Goal: Information Seeking & Learning: Learn about a topic

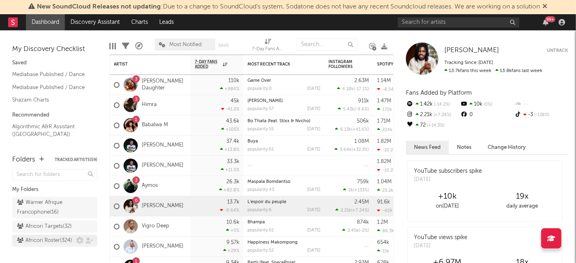
click at [40, 246] on div "Africori Roster ( 324 )" at bounding box center [44, 241] width 55 height 10
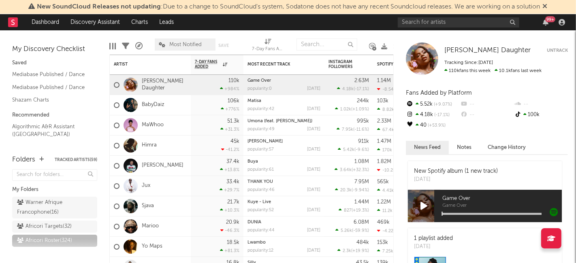
click at [547, 4] on icon at bounding box center [545, 6] width 5 height 6
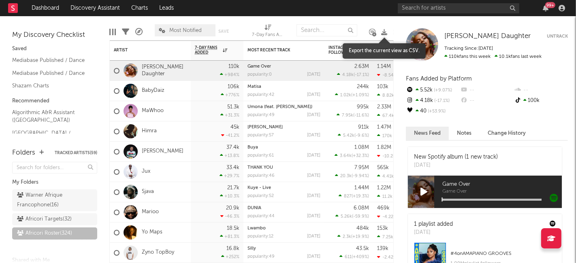
click at [383, 33] on icon at bounding box center [384, 32] width 6 height 6
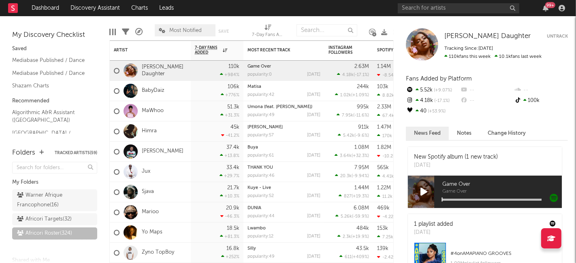
click at [343, 13] on nav "Dashboard Discovery Assistant Charts Leads 99 +" at bounding box center [288, 8] width 576 height 16
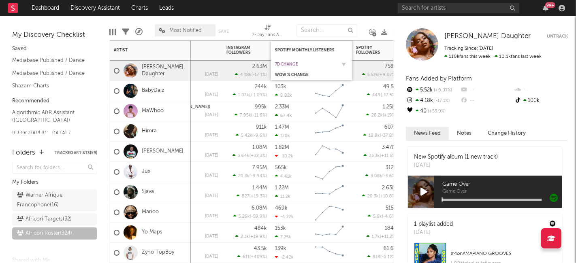
click at [307, 65] on div "7d Change" at bounding box center [305, 64] width 61 height 5
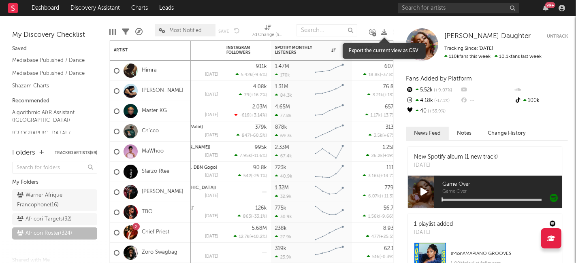
click at [383, 31] on icon at bounding box center [384, 32] width 6 height 6
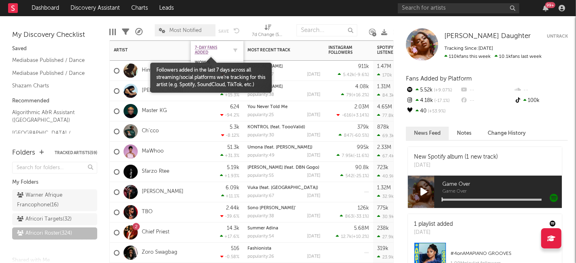
click at [212, 45] on span "7-Day Fans Added" at bounding box center [211, 50] width 32 height 10
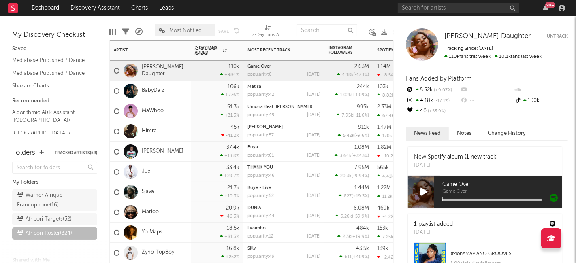
click at [200, 73] on div "110k +984 %" at bounding box center [217, 71] width 45 height 20
click at [198, 91] on div "106k +776 %" at bounding box center [217, 91] width 45 height 20
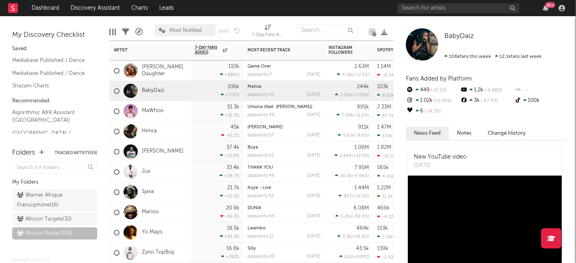
click at [168, 134] on div "Himra" at bounding box center [150, 131] width 81 height 20
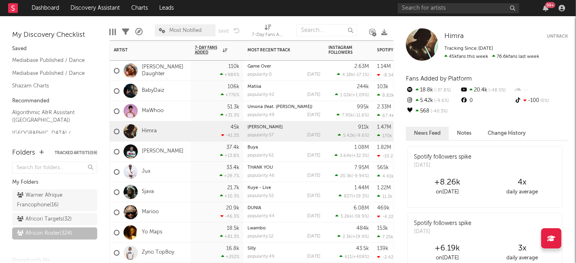
click at [175, 115] on div "MaWhoo" at bounding box center [150, 111] width 81 height 20
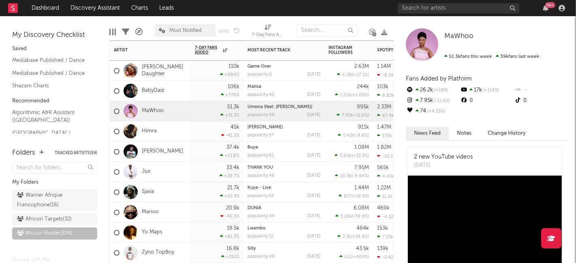
click at [166, 192] on div "Sjava" at bounding box center [150, 192] width 81 height 20
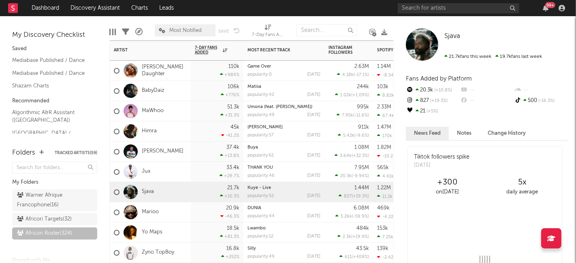
click at [169, 175] on div "Jux" at bounding box center [150, 172] width 81 height 20
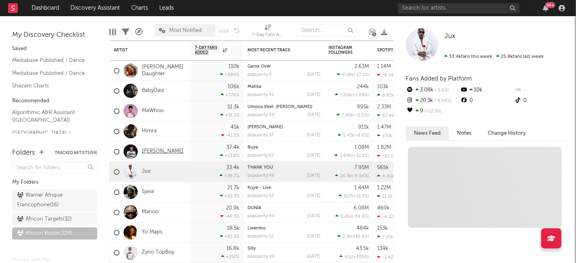
click at [171, 155] on link "[PERSON_NAME]" at bounding box center [163, 151] width 42 height 7
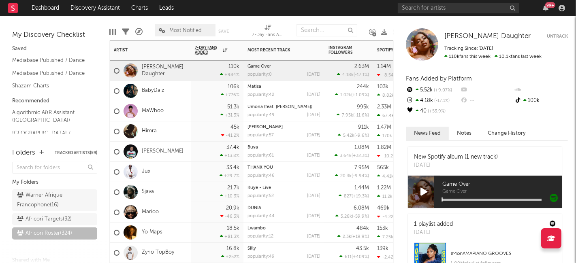
click at [173, 136] on div "Himra" at bounding box center [150, 131] width 81 height 20
